Goal: Task Accomplishment & Management: Manage account settings

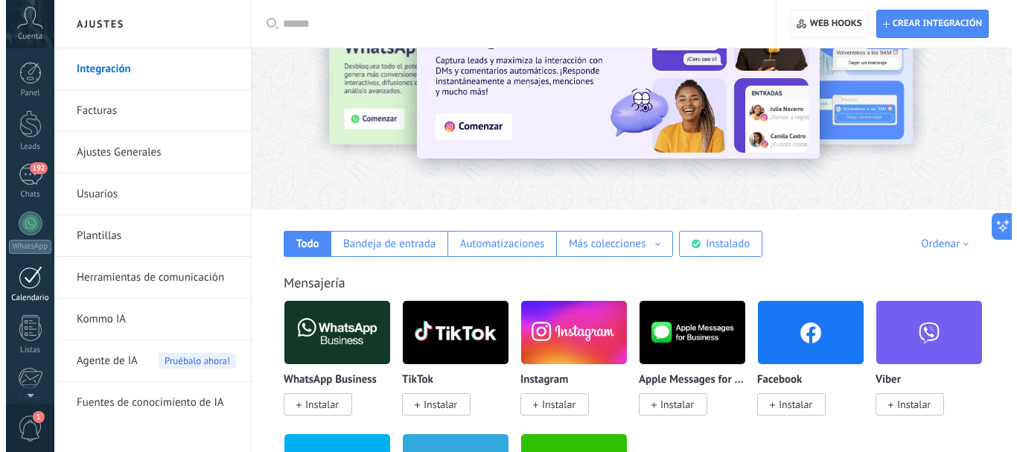
scroll to position [167, 0]
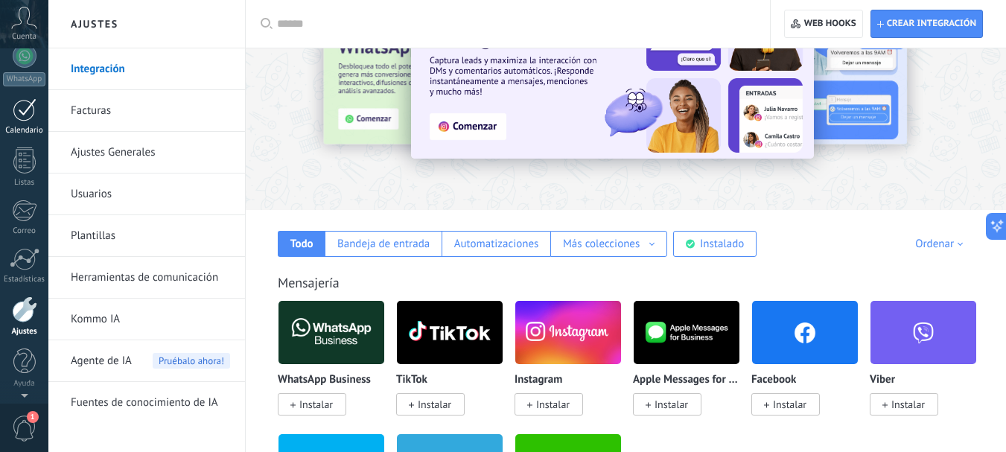
click at [32, 132] on div "Panel Leads 192 Chats WhatsApp Clientes" at bounding box center [24, 148] width 48 height 509
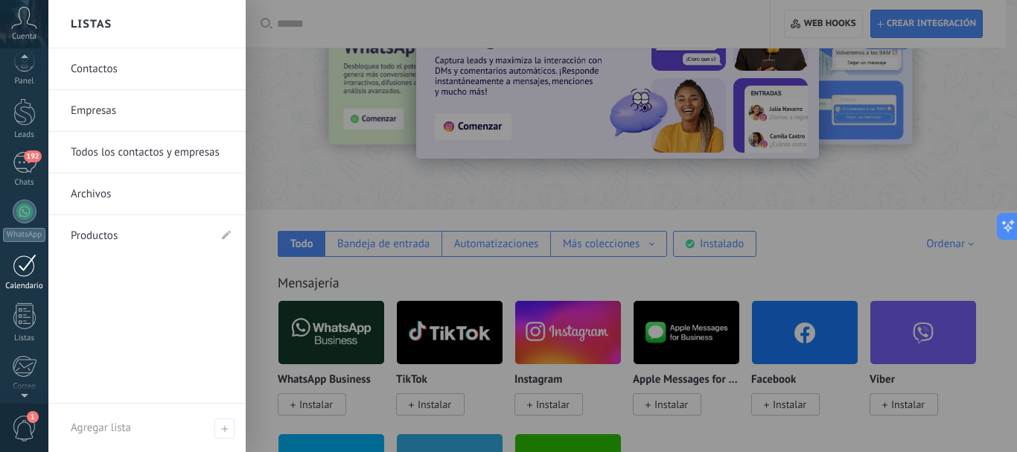
scroll to position [0, 0]
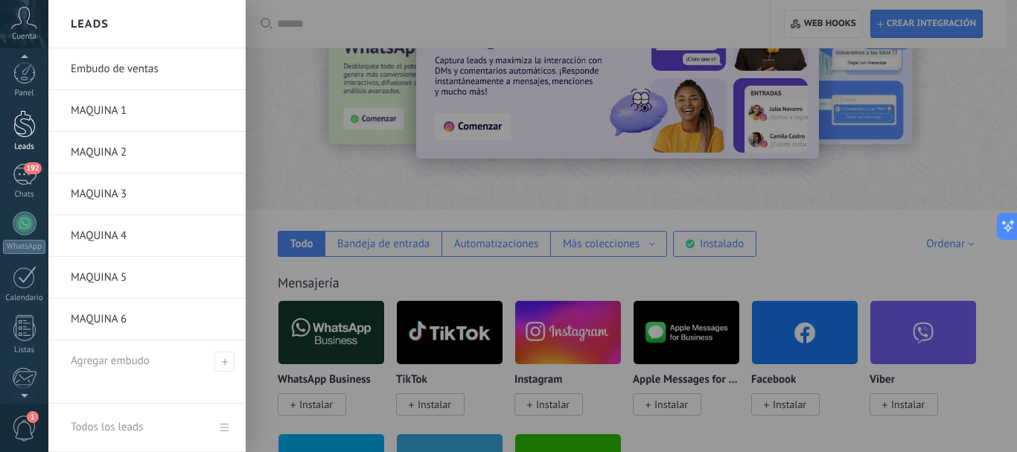
click at [28, 127] on div at bounding box center [24, 124] width 22 height 28
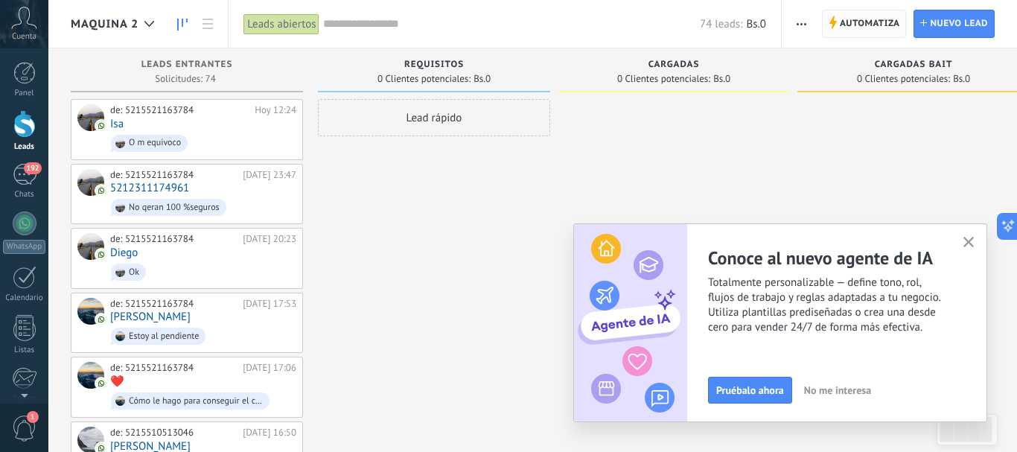
click at [859, 23] on span "Automatiza" at bounding box center [870, 23] width 60 height 27
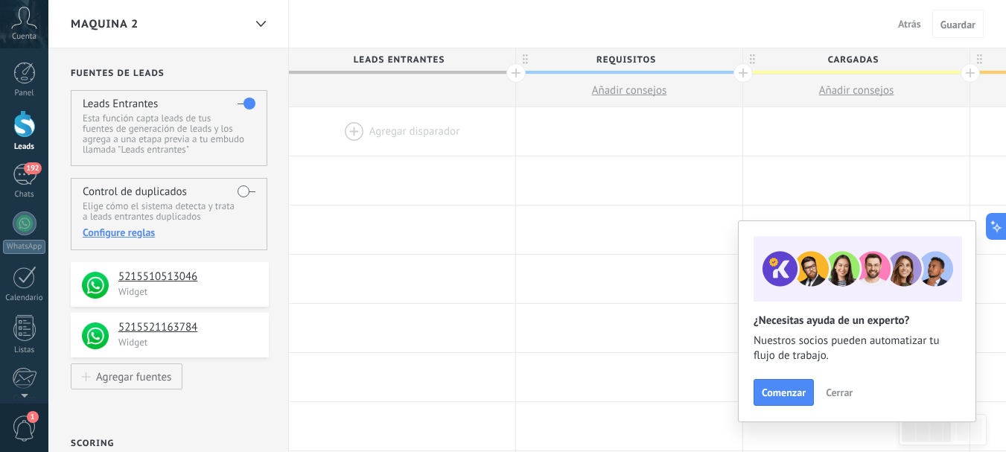
click at [407, 126] on div at bounding box center [402, 131] width 226 height 48
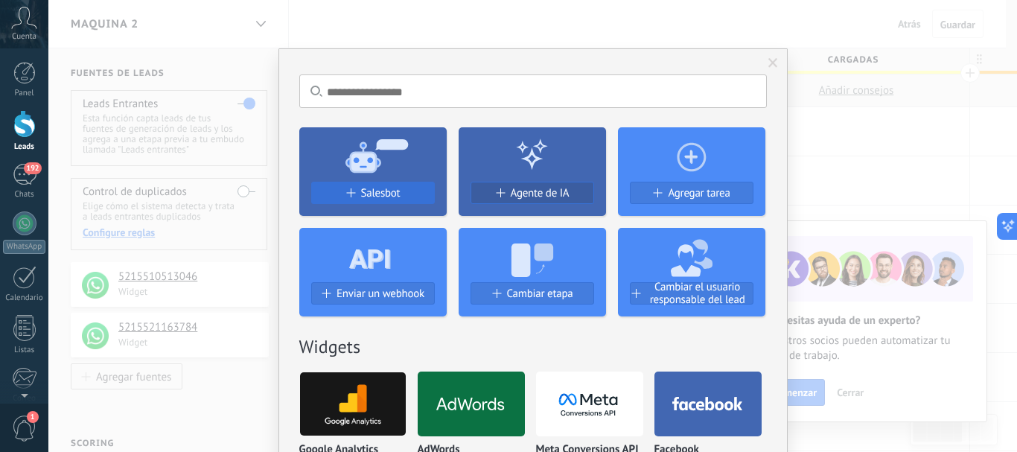
click at [383, 196] on span "Salesbot" at bounding box center [380, 193] width 39 height 13
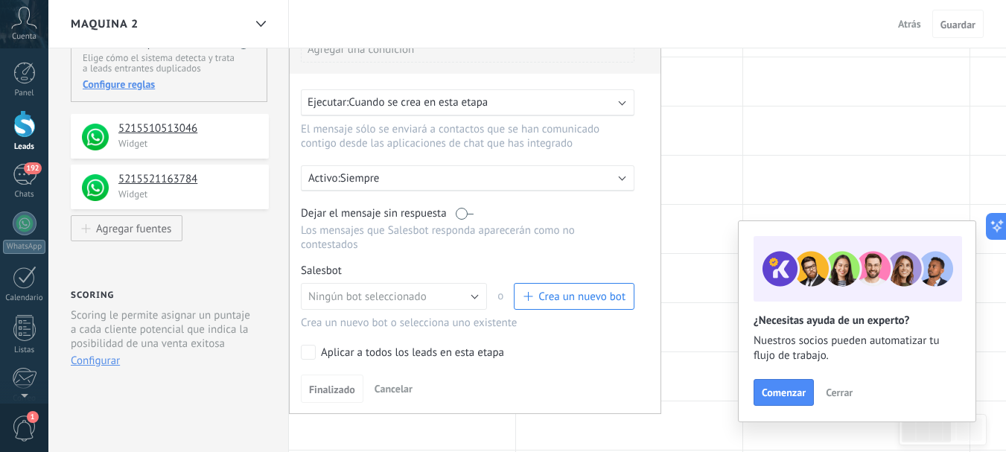
scroll to position [149, 0]
click at [462, 211] on label at bounding box center [465, 212] width 18 height 14
click at [483, 295] on button "Ningún bot seleccionado" at bounding box center [394, 295] width 186 height 27
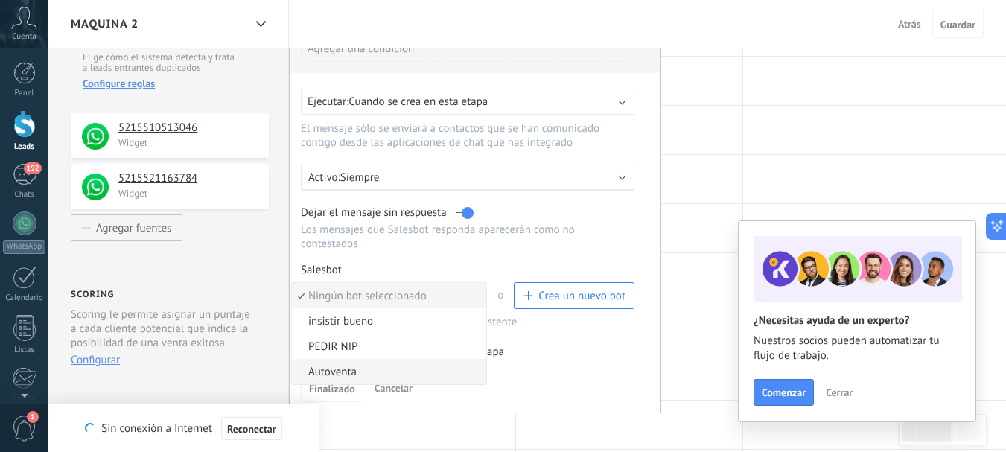
click at [351, 363] on li "Autoventa" at bounding box center [389, 371] width 194 height 25
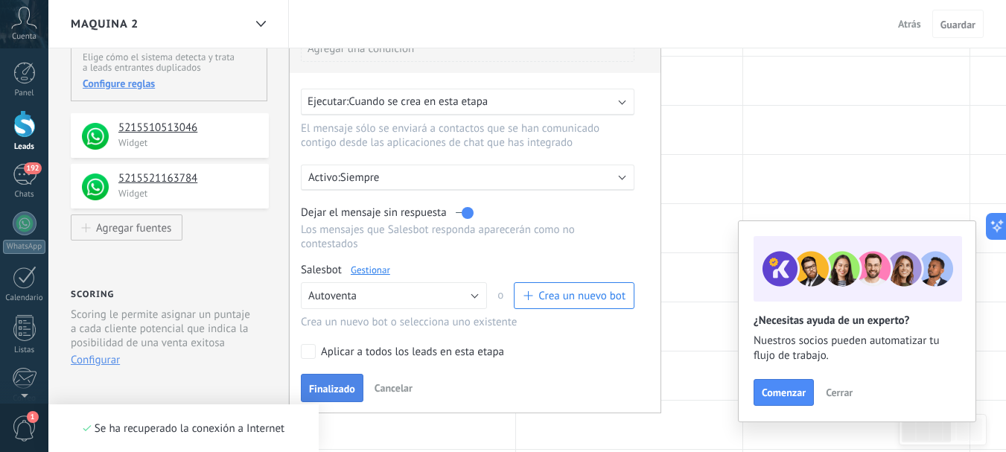
click at [330, 387] on span "Finalizado" at bounding box center [332, 388] width 46 height 10
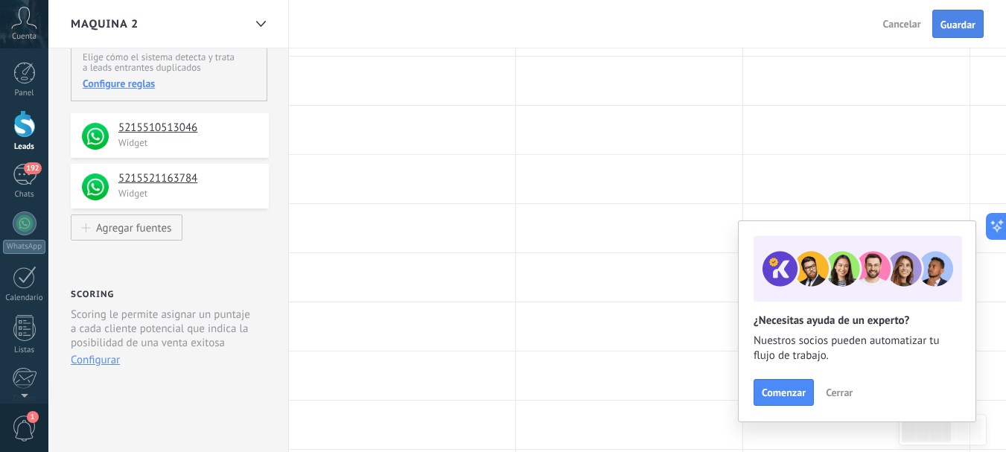
click at [956, 25] on span "Guardar" at bounding box center [957, 24] width 35 height 10
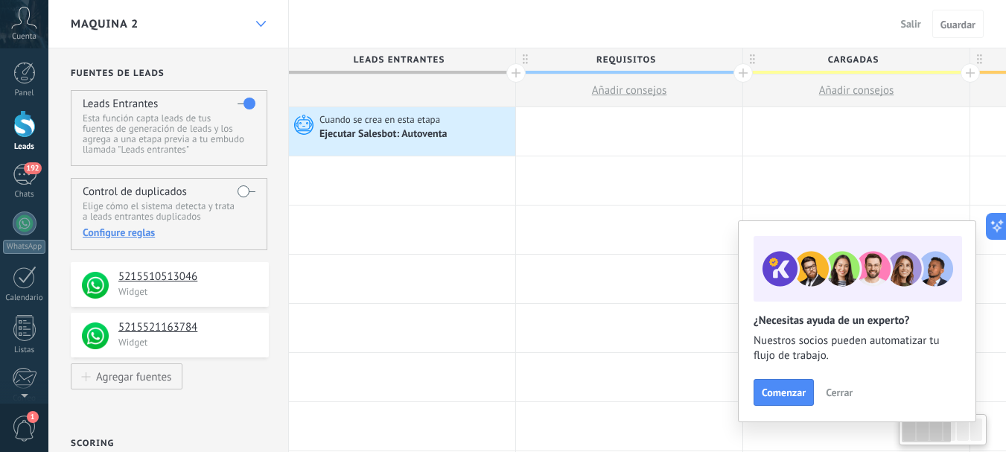
click at [264, 23] on icon at bounding box center [261, 24] width 10 height 6
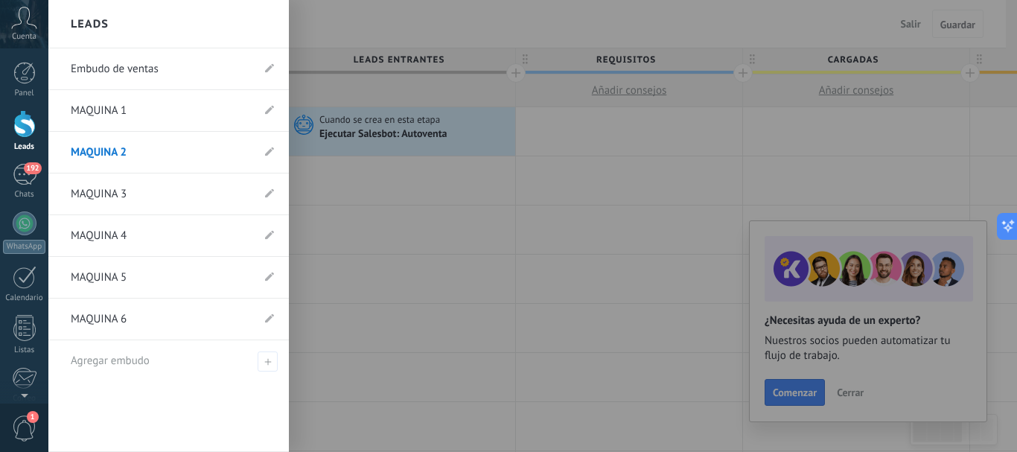
click at [170, 110] on link "MAQUINA 1" at bounding box center [161, 111] width 181 height 42
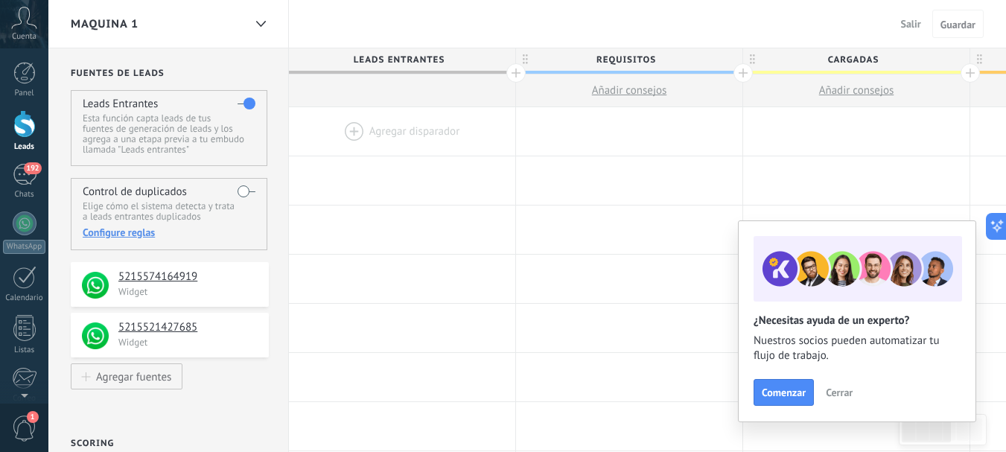
click at [392, 131] on div at bounding box center [402, 131] width 226 height 48
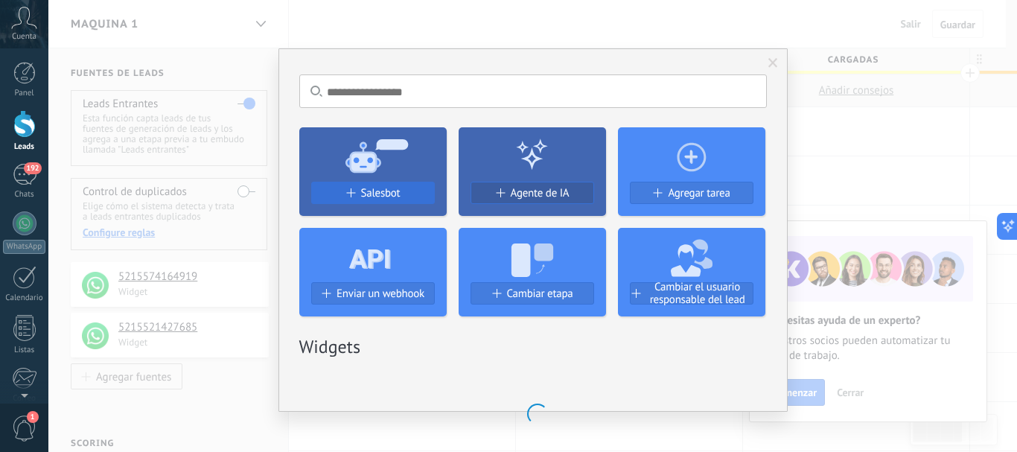
click at [380, 196] on span "Salesbot" at bounding box center [380, 193] width 39 height 13
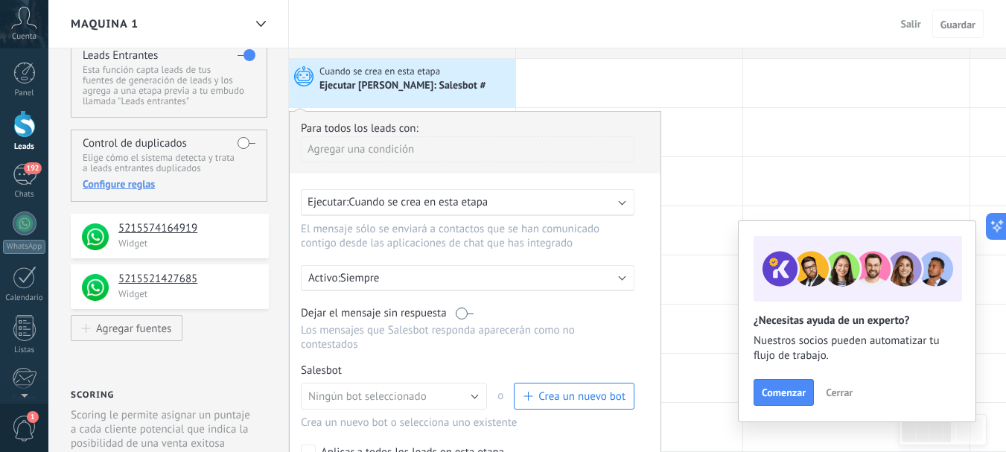
scroll to position [74, 0]
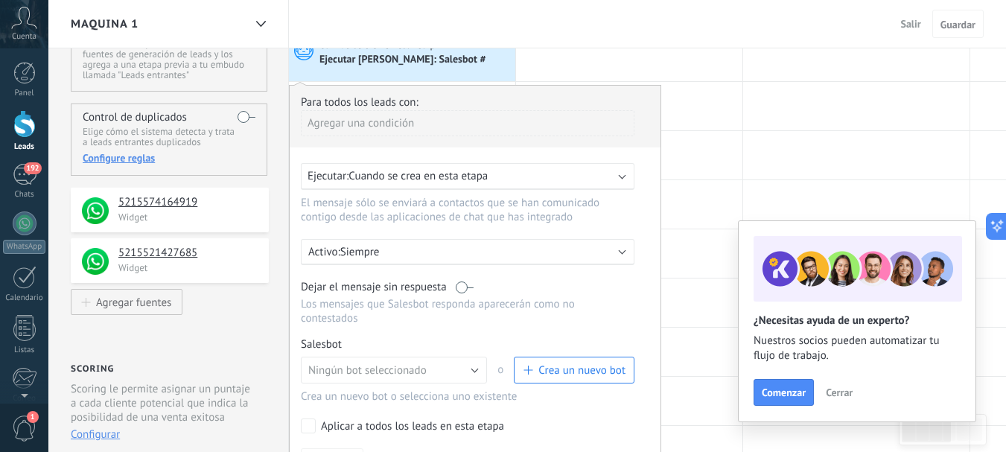
click at [460, 286] on label at bounding box center [465, 287] width 18 height 14
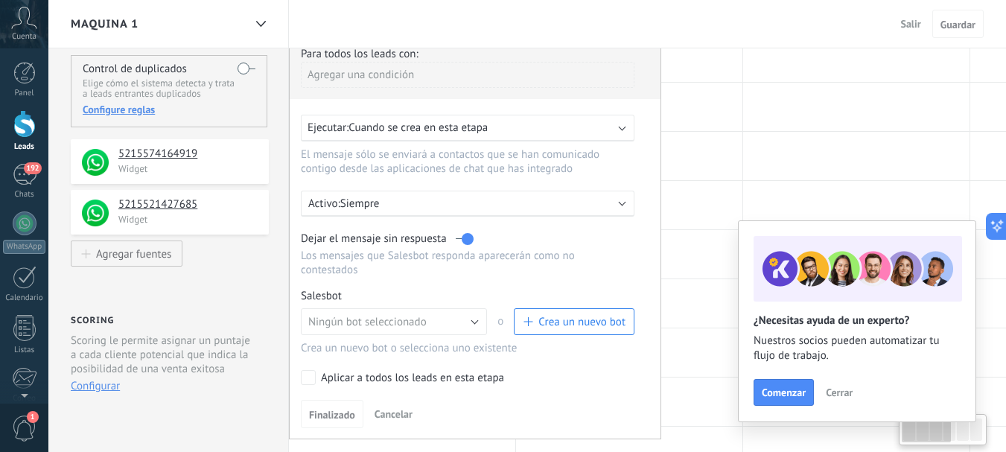
scroll to position [149, 0]
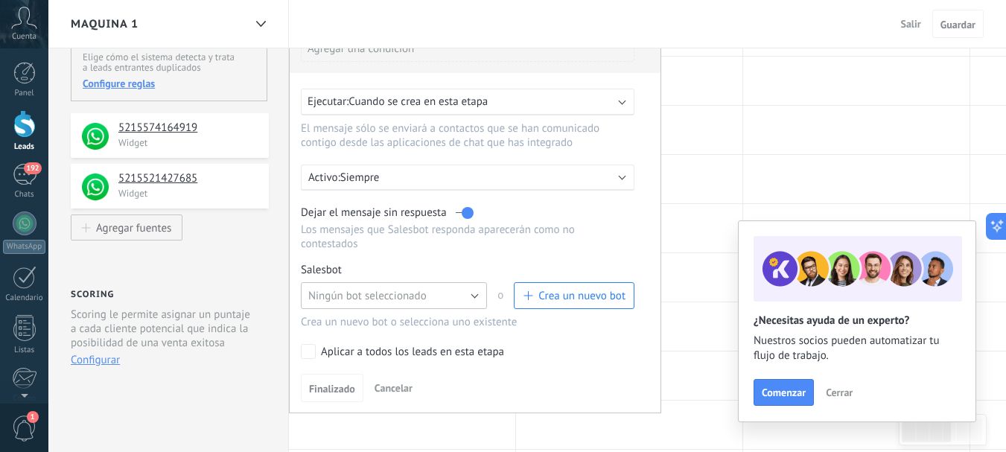
click at [483, 296] on button "Ningún bot seleccionado" at bounding box center [394, 295] width 186 height 27
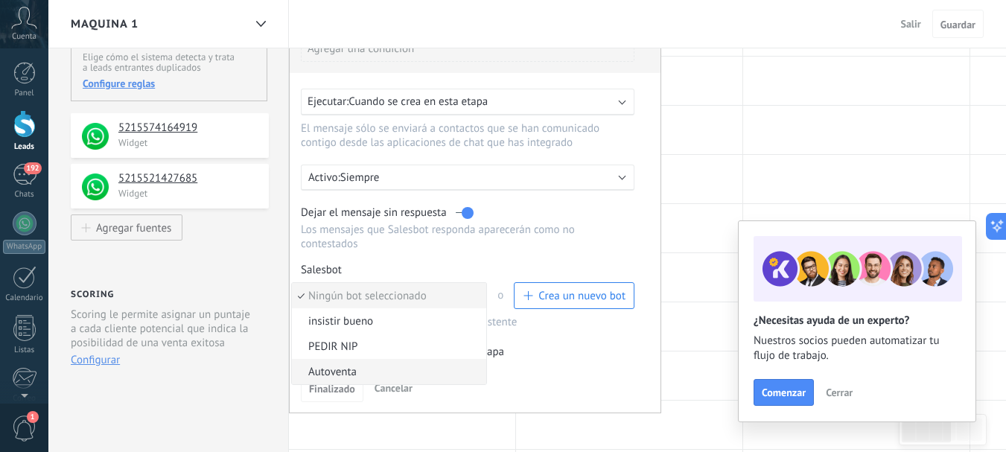
click at [354, 368] on span "Autoventa" at bounding box center [387, 372] width 190 height 14
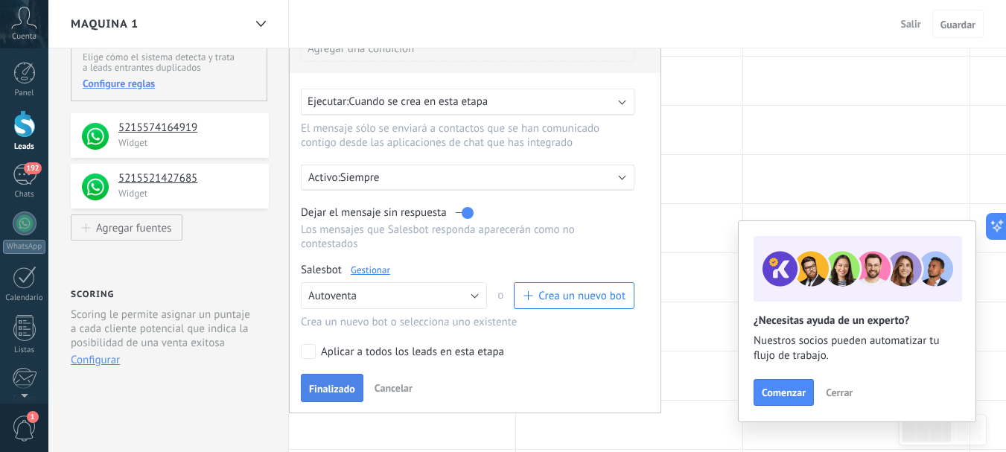
click at [339, 386] on span "Finalizado" at bounding box center [332, 388] width 46 height 10
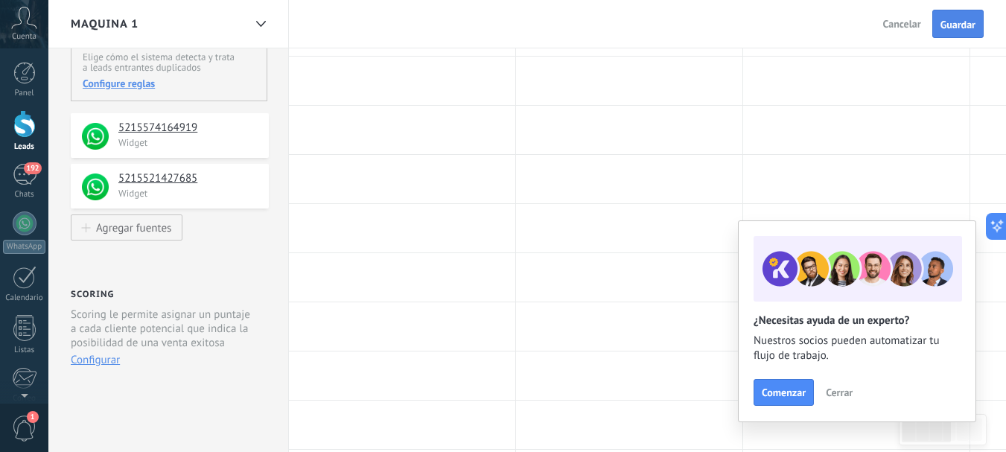
click at [946, 26] on span "Guardar" at bounding box center [957, 24] width 35 height 10
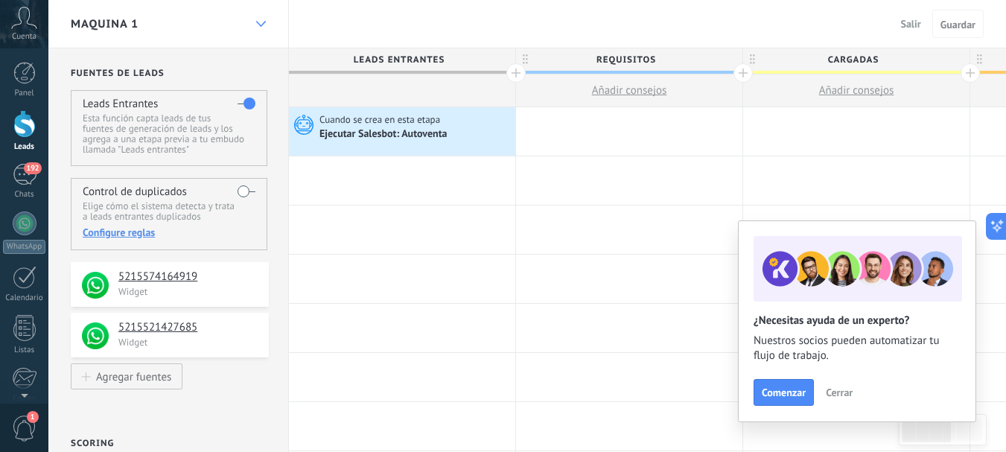
click at [263, 25] on use at bounding box center [260, 24] width 10 height 6
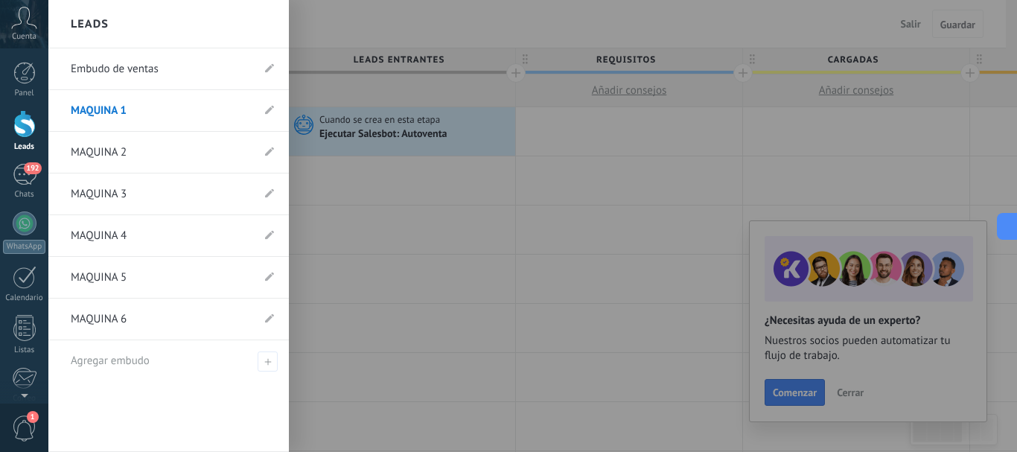
click at [128, 227] on link "MAQUINA 4" at bounding box center [161, 236] width 181 height 42
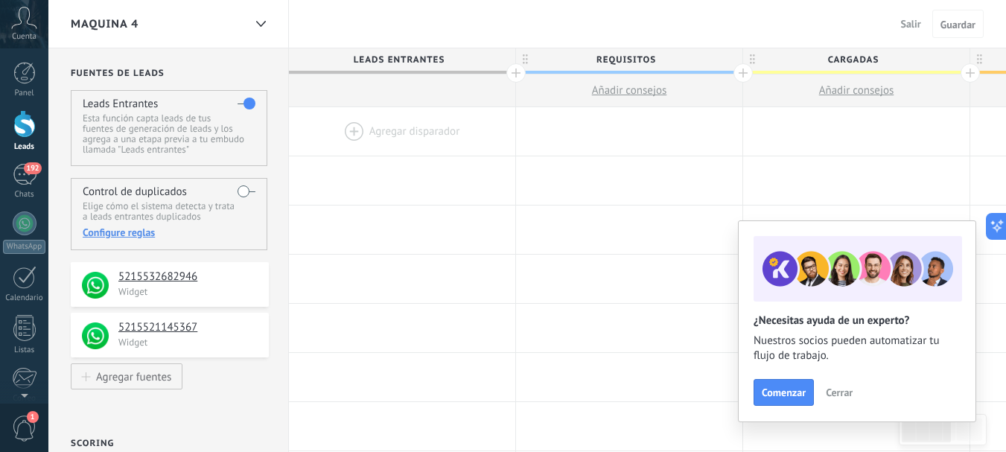
click at [396, 123] on div at bounding box center [402, 131] width 226 height 48
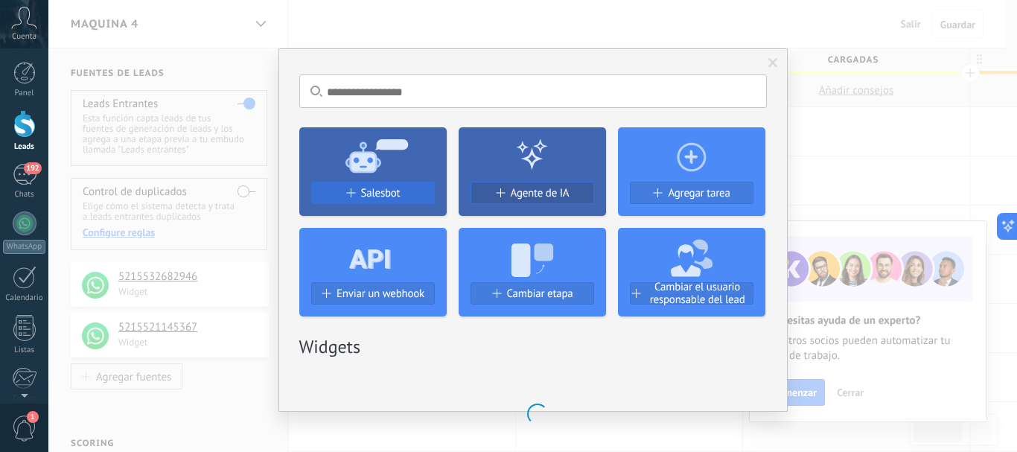
click at [394, 196] on span "Salesbot" at bounding box center [380, 193] width 39 height 13
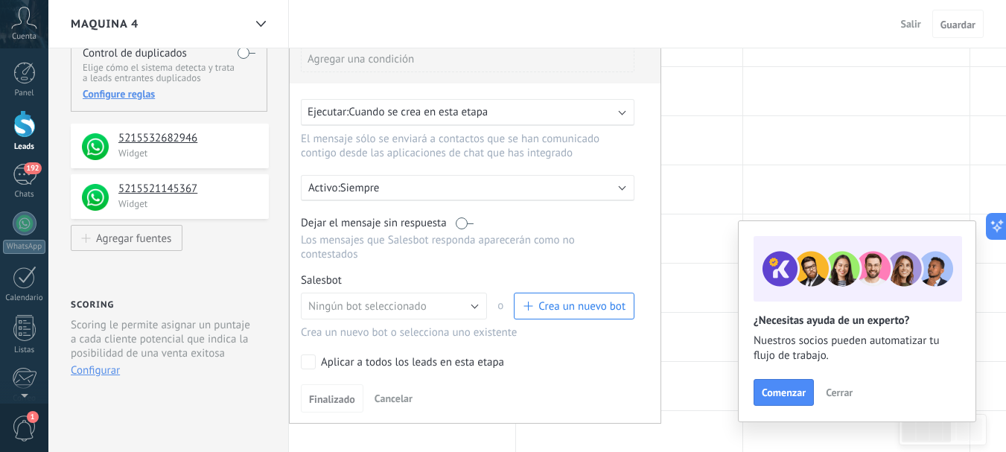
scroll to position [149, 0]
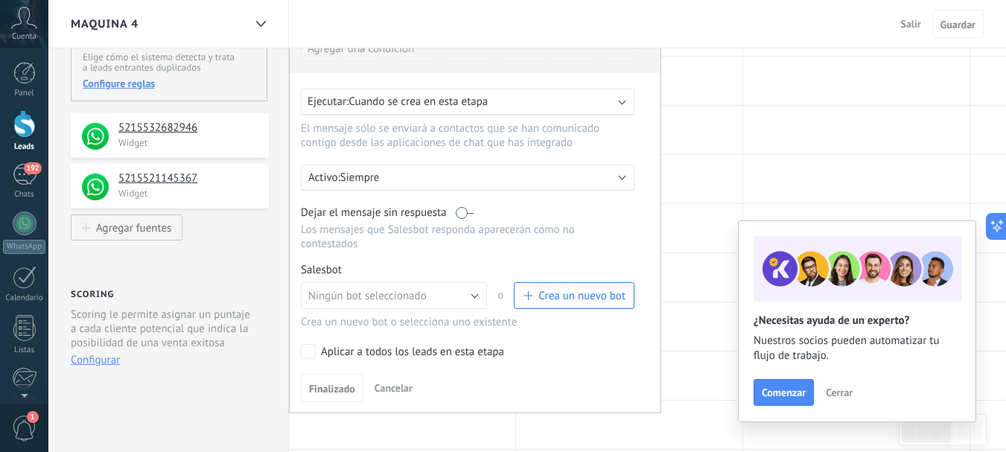
click at [464, 216] on label at bounding box center [465, 212] width 18 height 14
click at [476, 304] on button "Ningún bot seleccionado" at bounding box center [394, 295] width 186 height 27
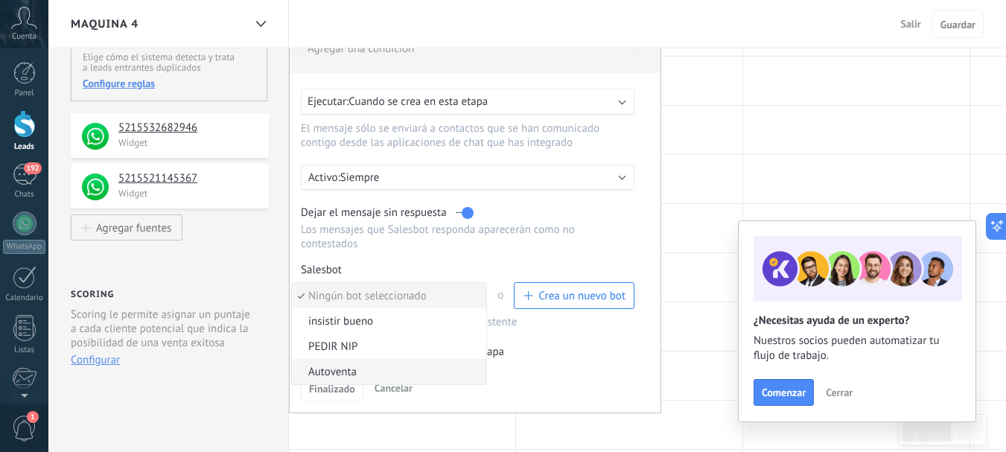
click at [346, 368] on span "Autoventa" at bounding box center [387, 372] width 190 height 14
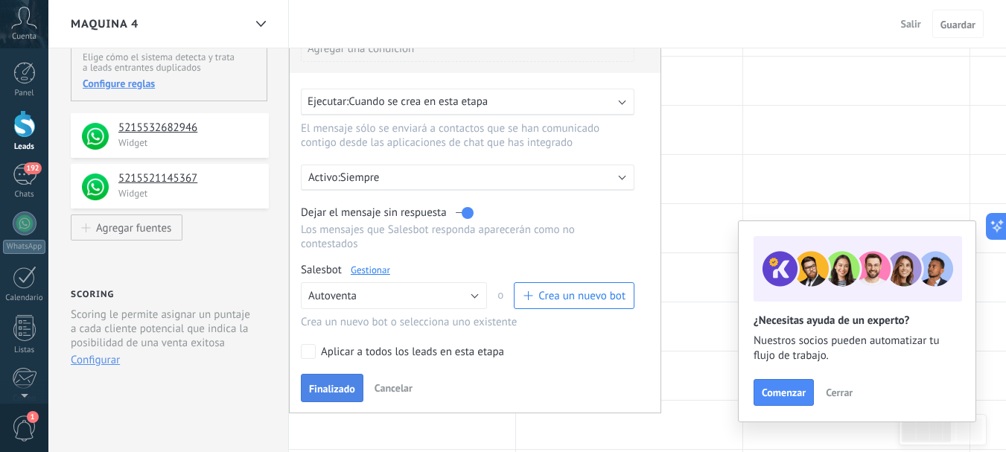
click at [346, 391] on span "Finalizado" at bounding box center [332, 388] width 46 height 10
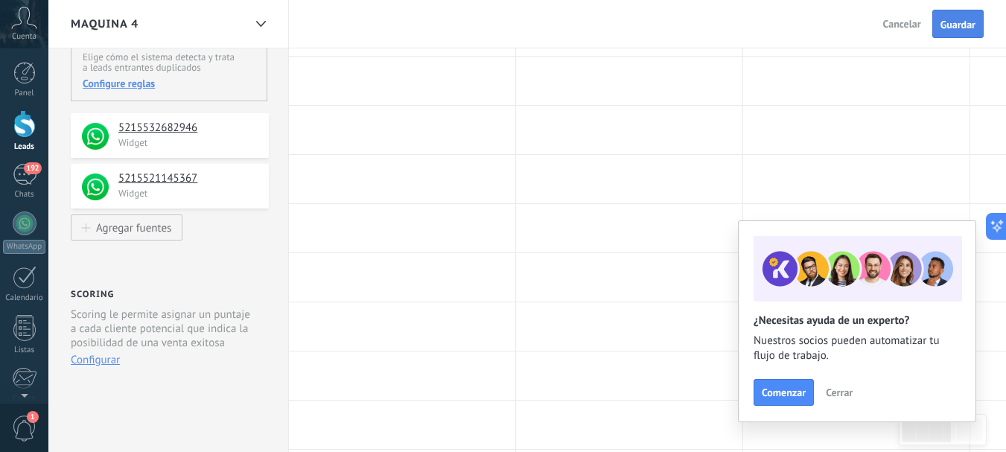
click at [958, 25] on span "Guardar" at bounding box center [957, 24] width 35 height 10
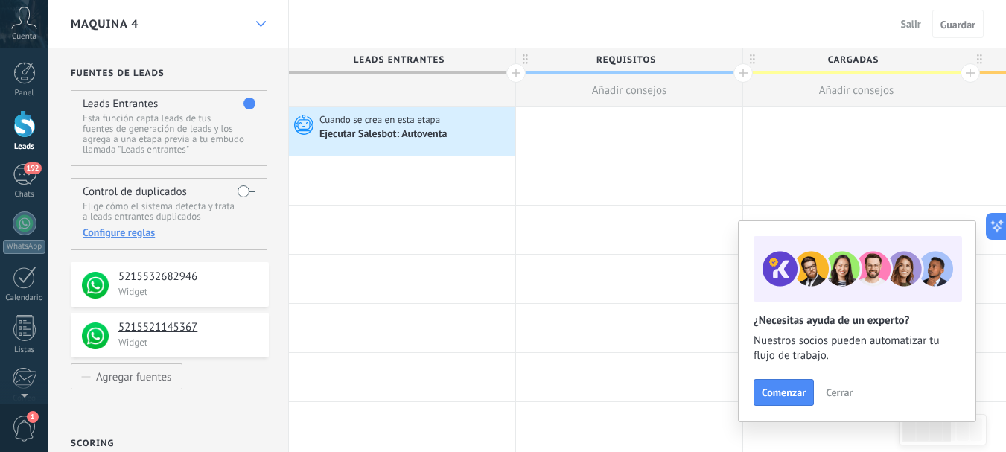
click at [256, 26] on icon at bounding box center [261, 24] width 10 height 6
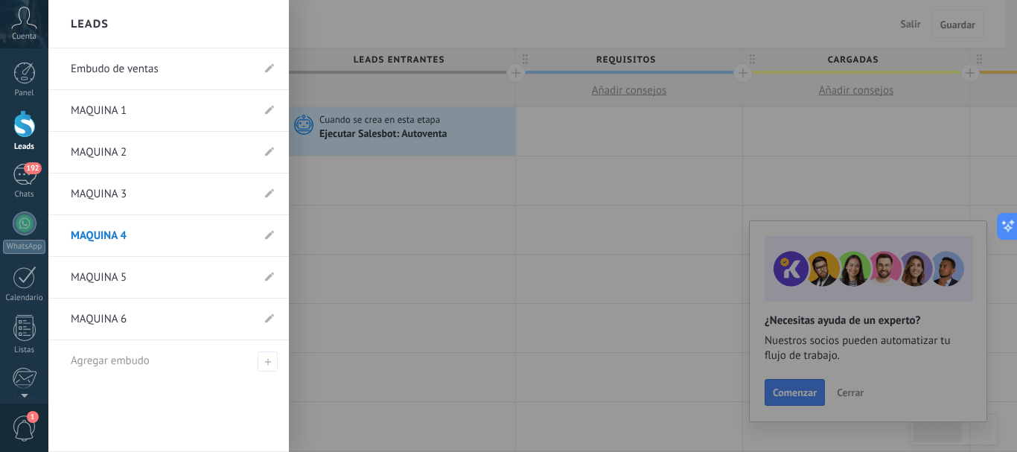
click at [107, 273] on link "MAQUINA 5" at bounding box center [161, 278] width 181 height 42
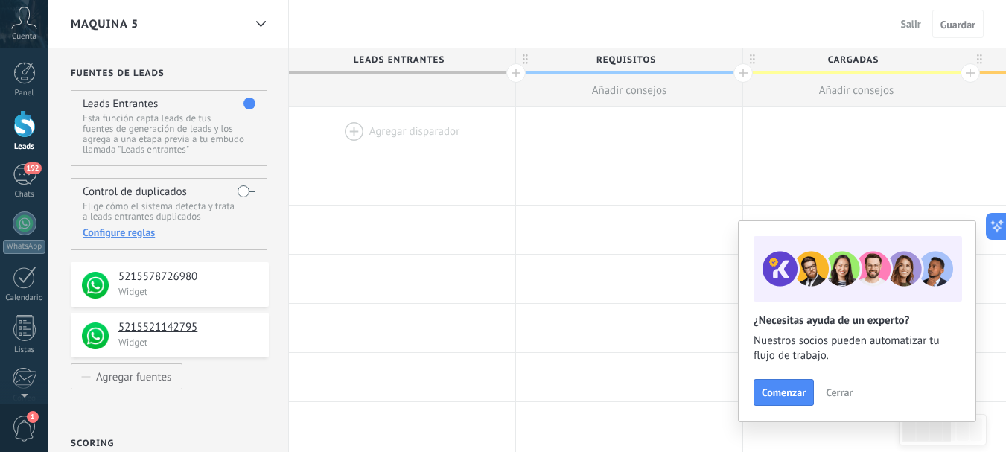
click at [398, 128] on div at bounding box center [402, 131] width 226 height 48
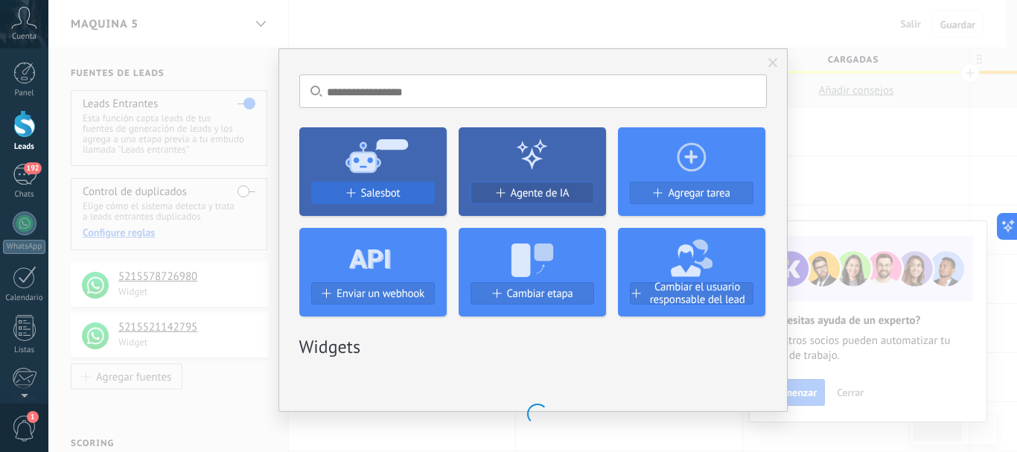
click at [377, 195] on span "Salesbot" at bounding box center [380, 193] width 39 height 13
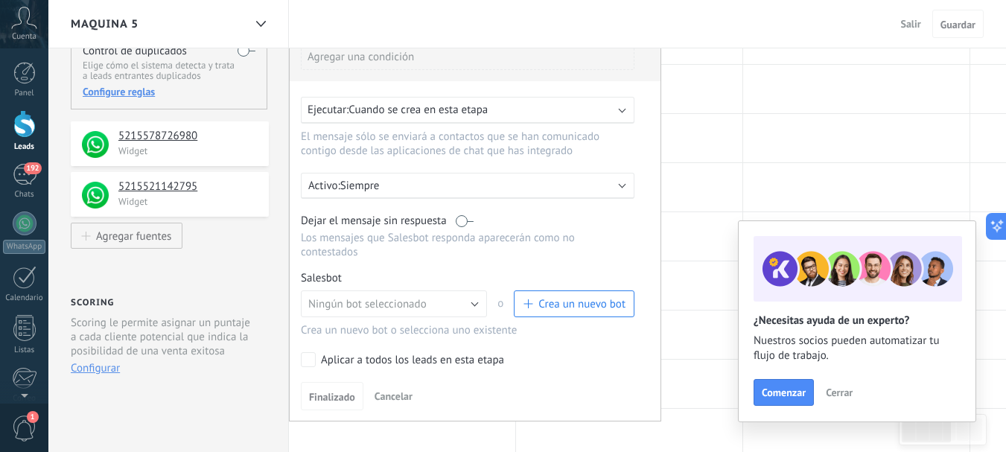
scroll to position [149, 0]
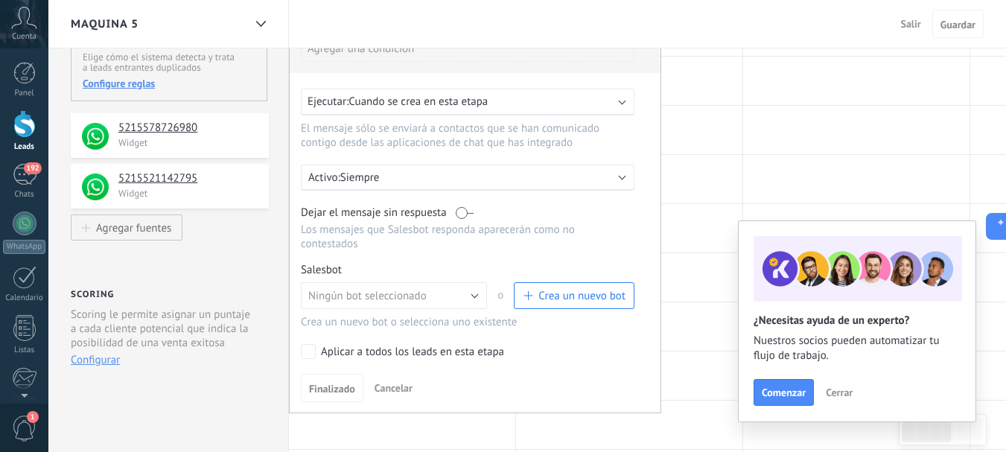
click at [456, 215] on label at bounding box center [465, 212] width 18 height 14
click at [474, 298] on button "Ningún bot seleccionado" at bounding box center [394, 295] width 186 height 27
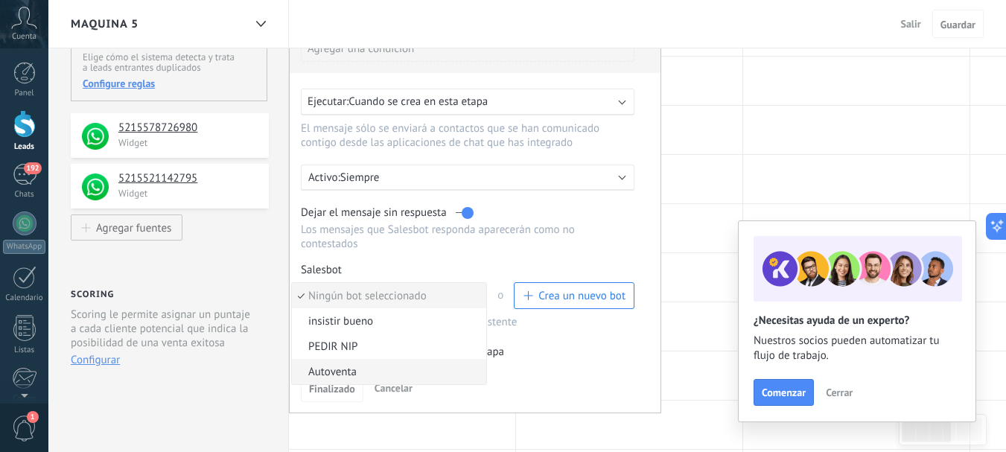
click at [344, 372] on span "Autoventa" at bounding box center [387, 372] width 190 height 14
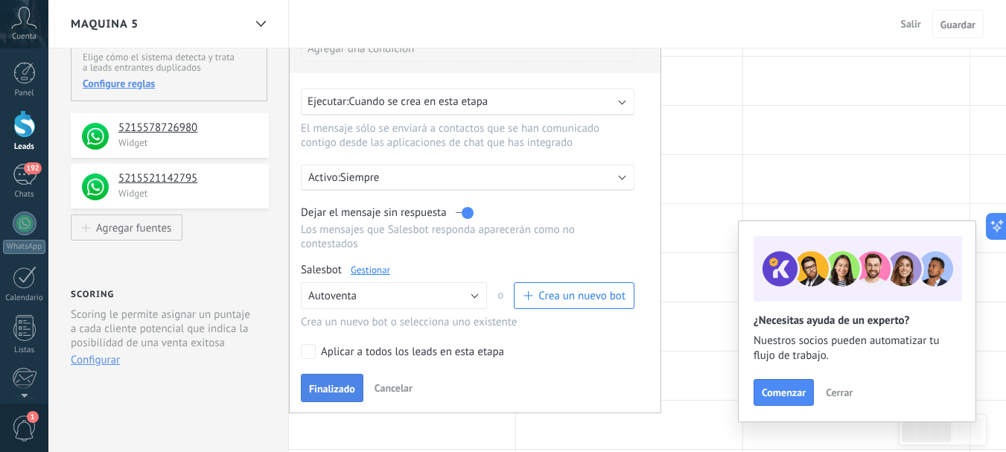
click at [339, 391] on span "Finalizado" at bounding box center [332, 388] width 46 height 10
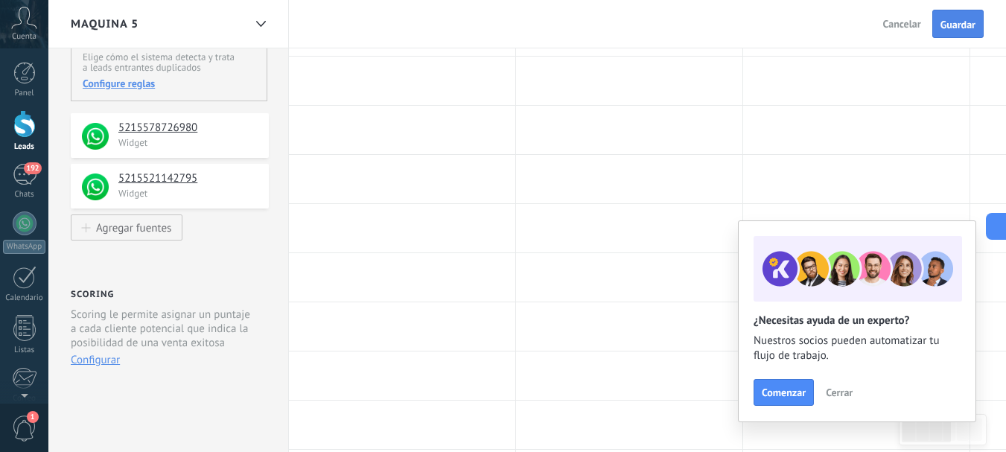
click at [957, 30] on span "Guardar" at bounding box center [957, 24] width 35 height 10
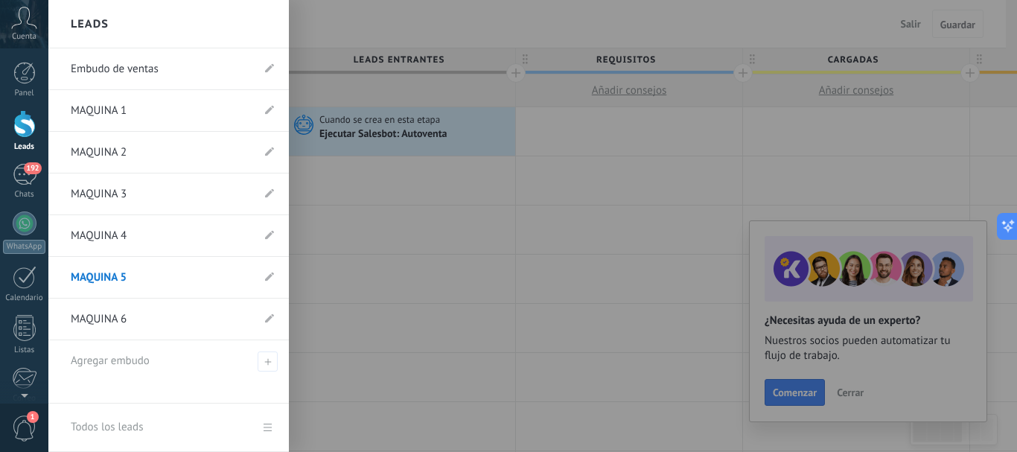
click at [25, 130] on div at bounding box center [24, 124] width 22 height 28
